Goal: Obtain resource: Download file/media

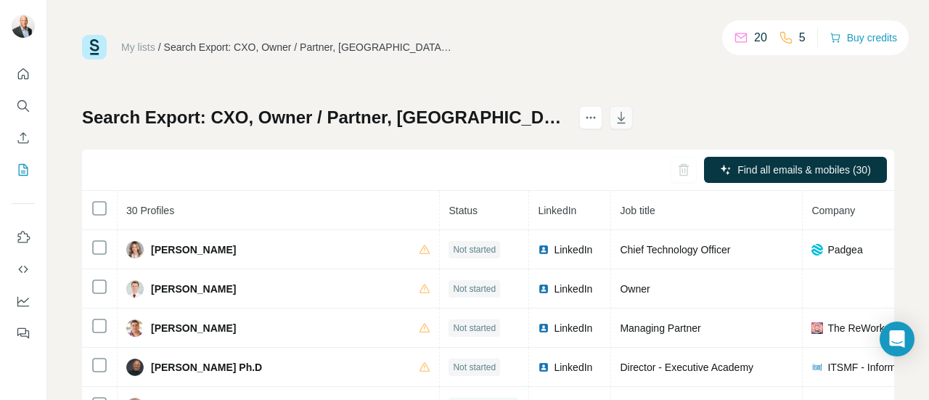
click at [628, 121] on icon "button" at bounding box center [621, 117] width 15 height 15
click at [626, 120] on icon "button" at bounding box center [621, 119] width 7 height 4
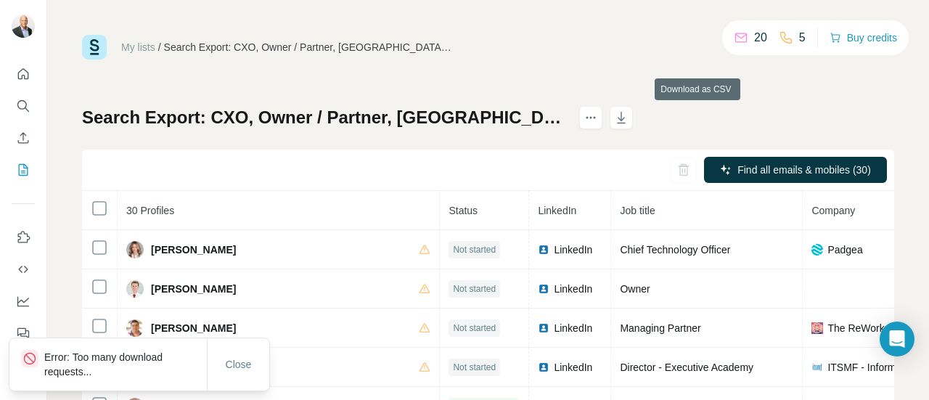
drag, startPoint x: 700, startPoint y: 120, endPoint x: 755, endPoint y: 98, distance: 59.3
click at [755, 98] on div "My lists / Search Export: CXO, Owner / Partner, [GEOGRAPHIC_DATA] Metropolitan …" at bounding box center [488, 304] width 812 height 539
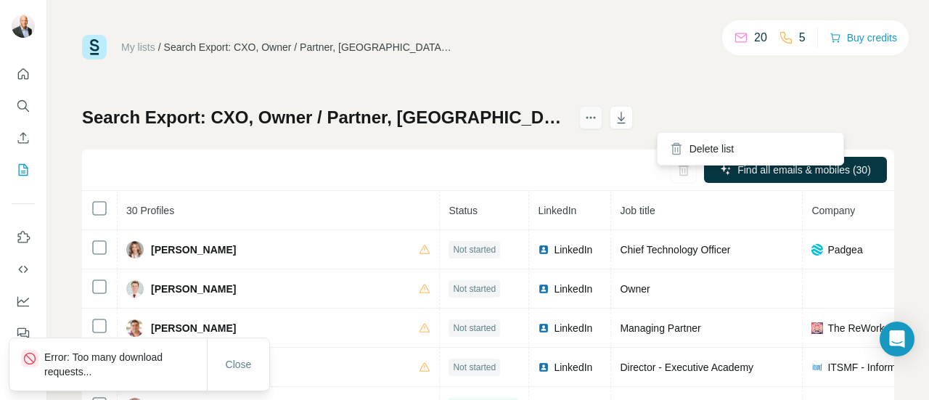
click at [598, 116] on icon "actions" at bounding box center [590, 117] width 15 height 15
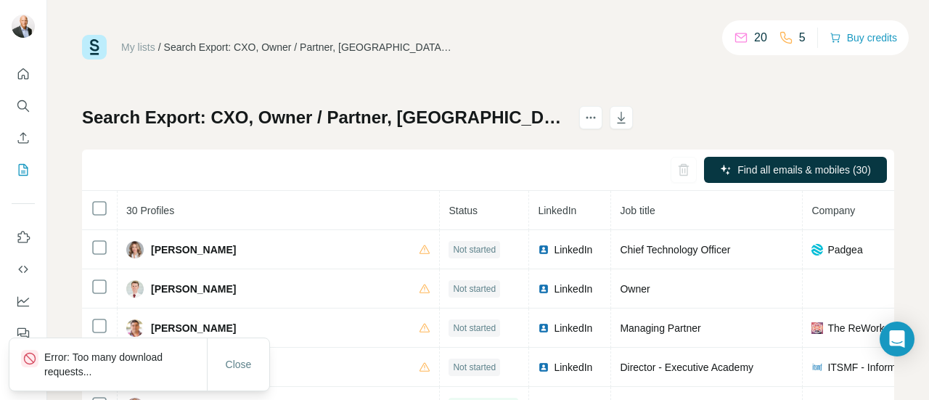
click at [781, 94] on div "My lists / Search Export: CXO, Owner / Partner, [GEOGRAPHIC_DATA] Metropolitan …" at bounding box center [488, 304] width 812 height 539
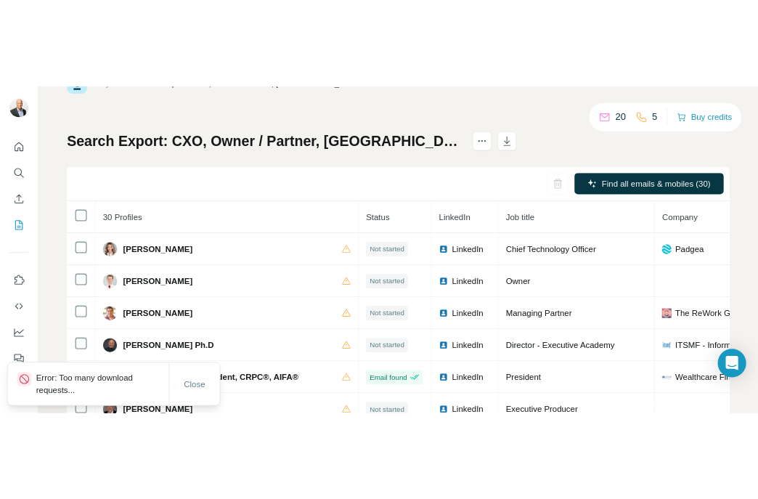
scroll to position [73, 0]
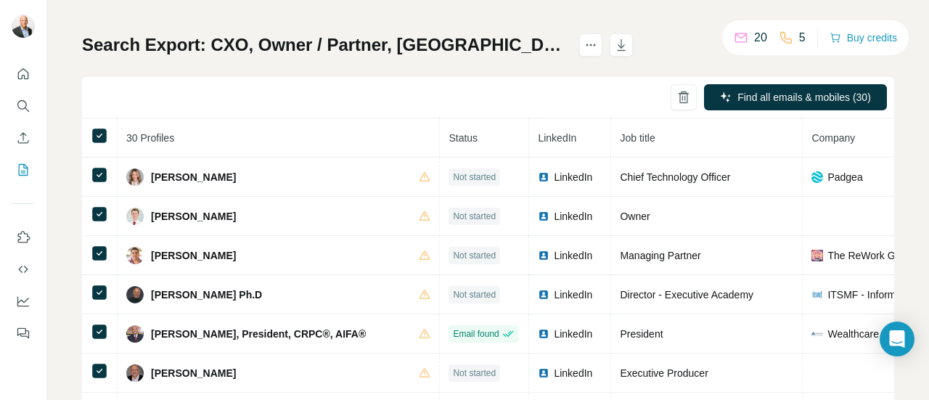
drag, startPoint x: 103, startPoint y: 143, endPoint x: 433, endPoint y: 63, distance: 339.7
click at [433, 63] on div "Search Export: CXO, Owner / Partner, [GEOGRAPHIC_DATA] Metropolitan Area - [DAT…" at bounding box center [488, 267] width 812 height 468
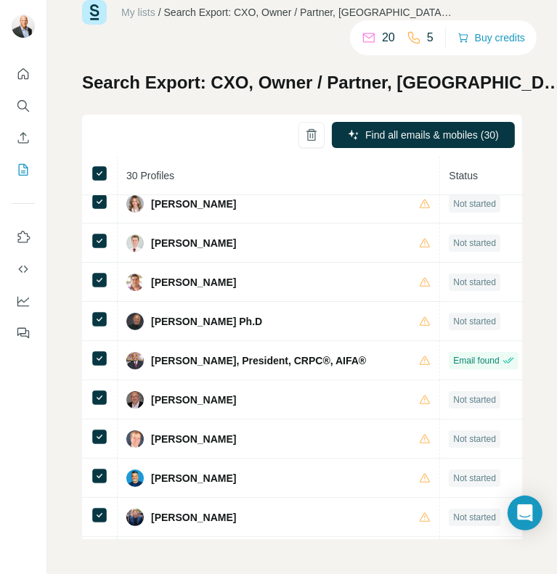
scroll to position [0, 0]
